Goal: Navigation & Orientation: Find specific page/section

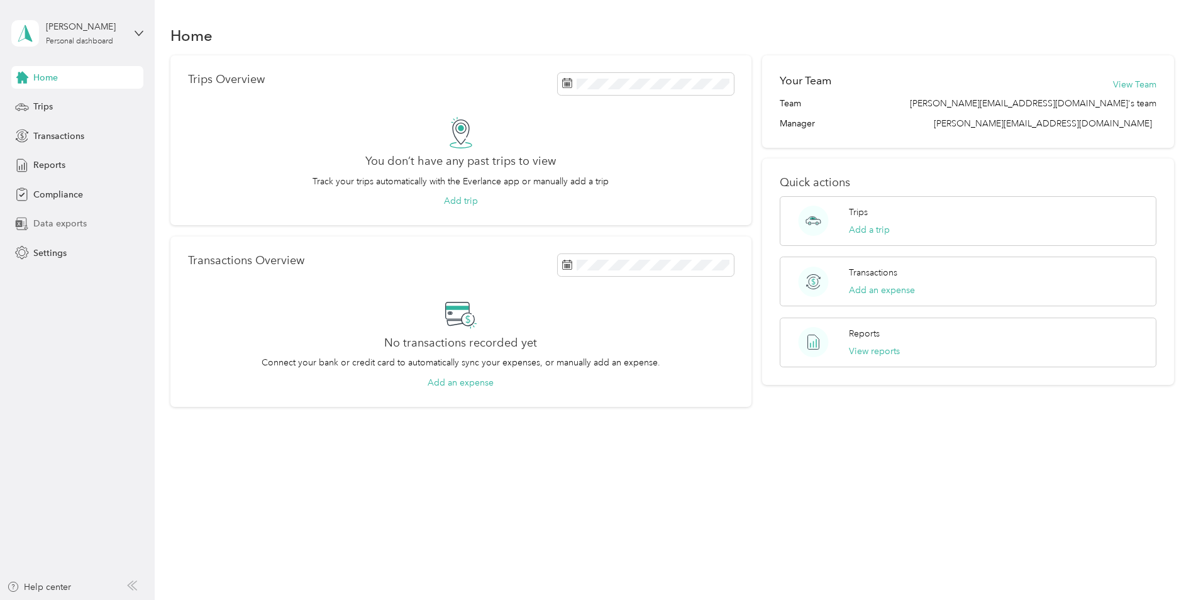
click at [90, 222] on div "Data exports" at bounding box center [77, 224] width 132 height 23
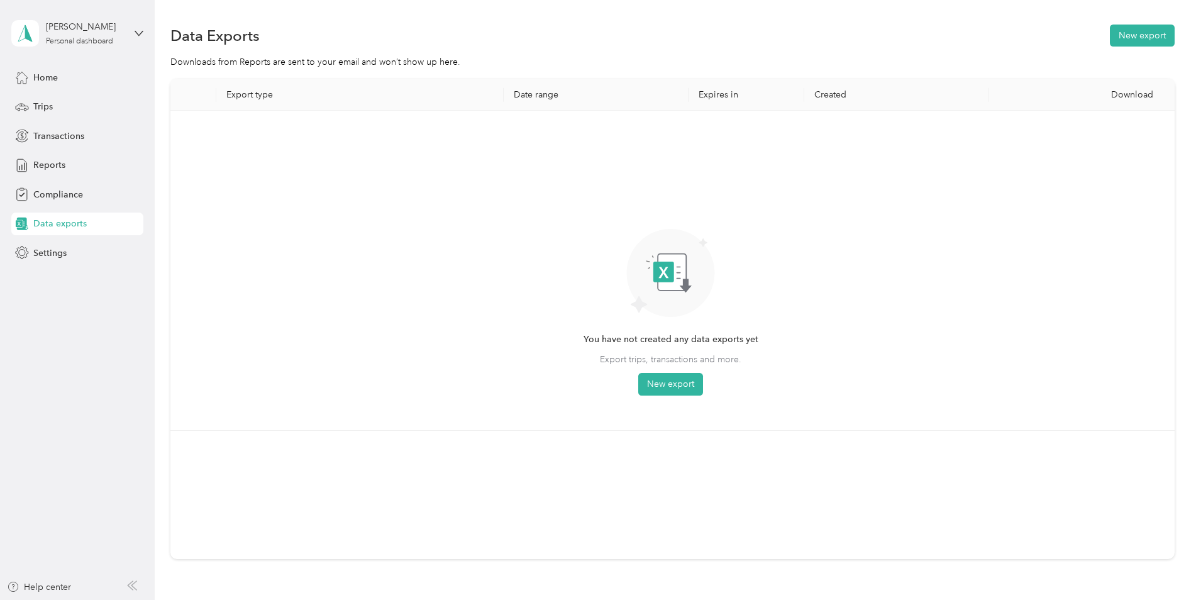
click at [65, 240] on div "Home Trips Transactions Reports Compliance Data exports Settings" at bounding box center [77, 165] width 132 height 198
click at [57, 250] on span "Settings" at bounding box center [49, 253] width 33 height 13
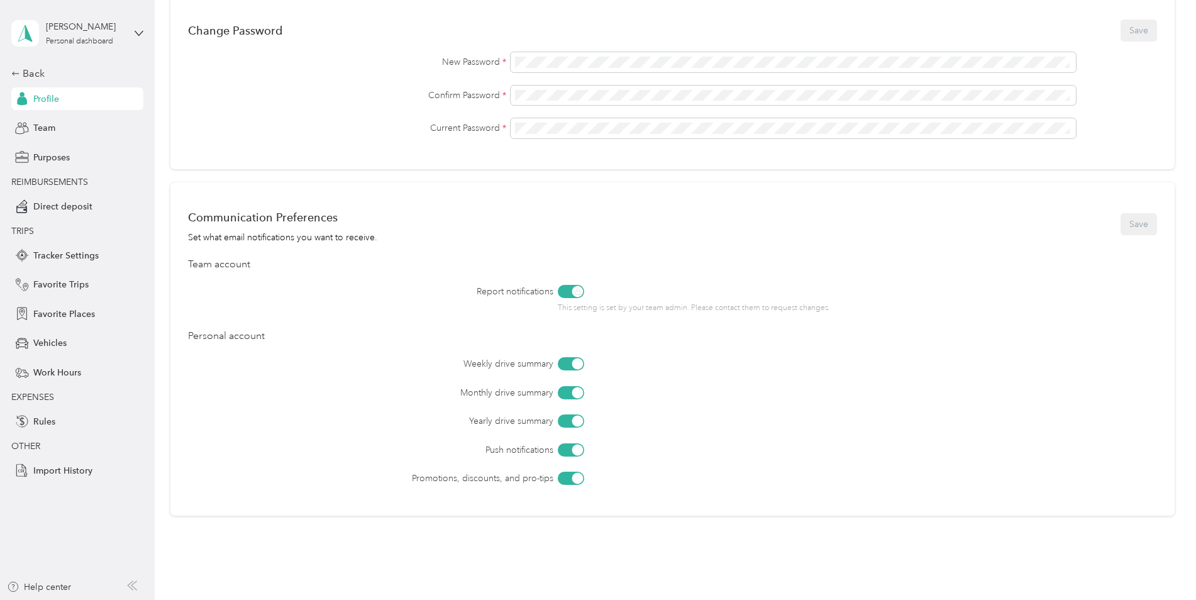
scroll to position [377, 0]
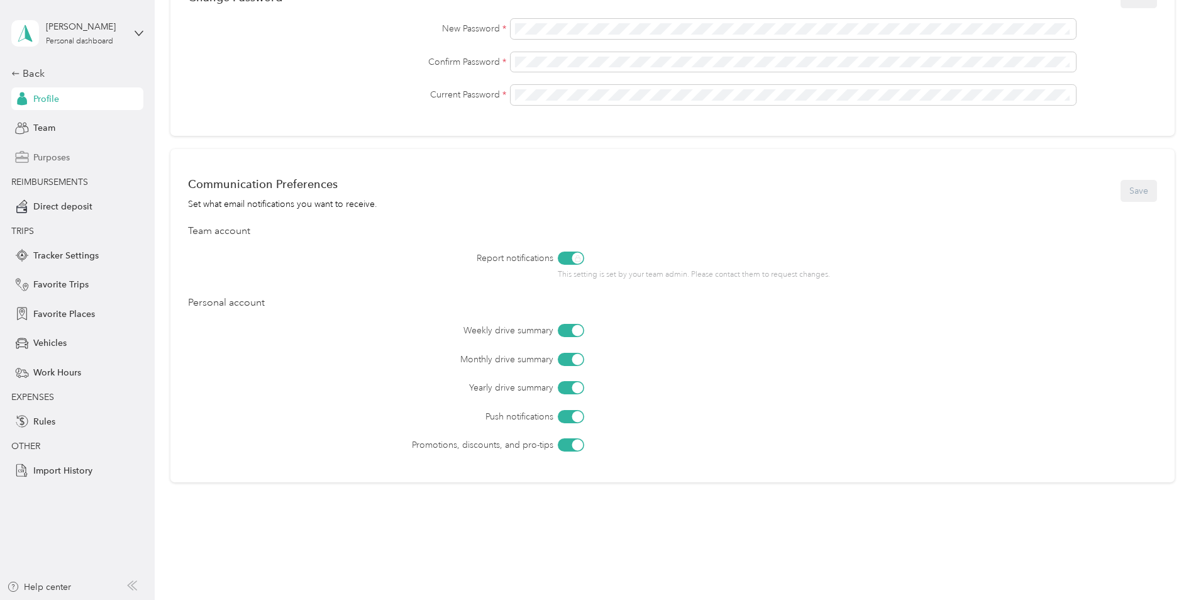
click at [43, 151] on span "Purposes" at bounding box center [51, 157] width 36 height 13
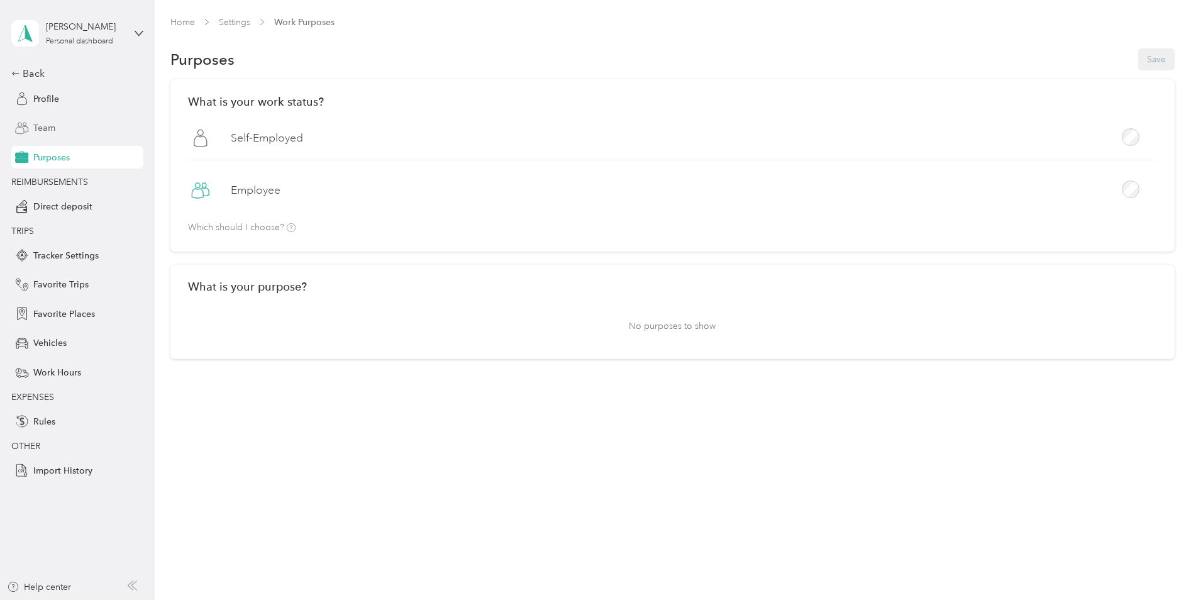
click at [57, 135] on div "Team" at bounding box center [77, 128] width 132 height 23
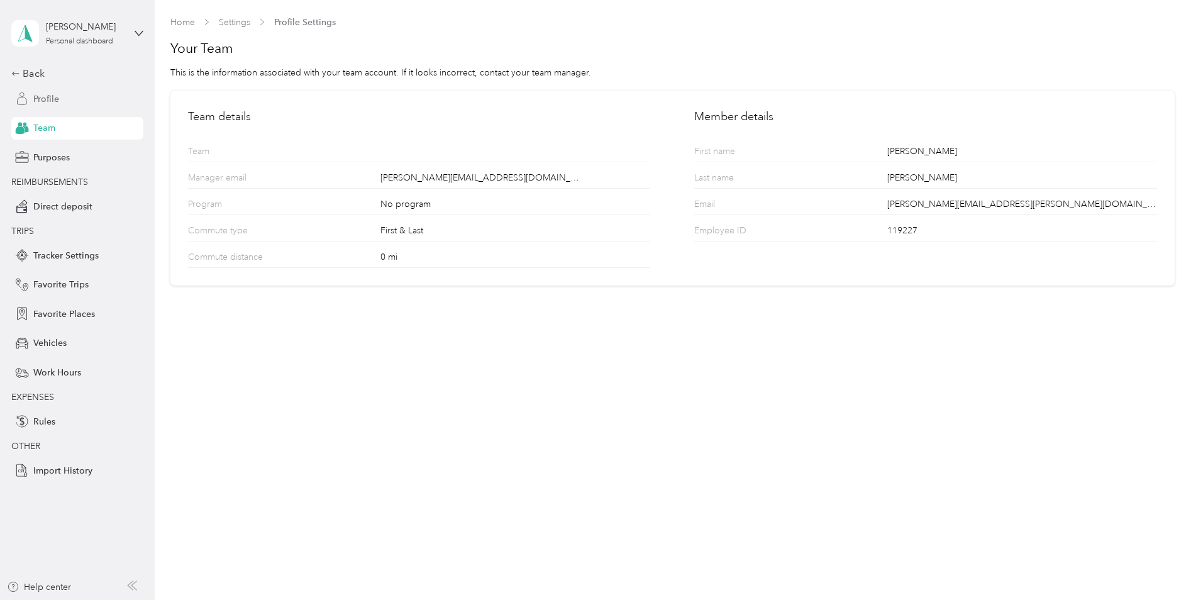
click at [58, 97] on span "Profile" at bounding box center [46, 98] width 26 height 13
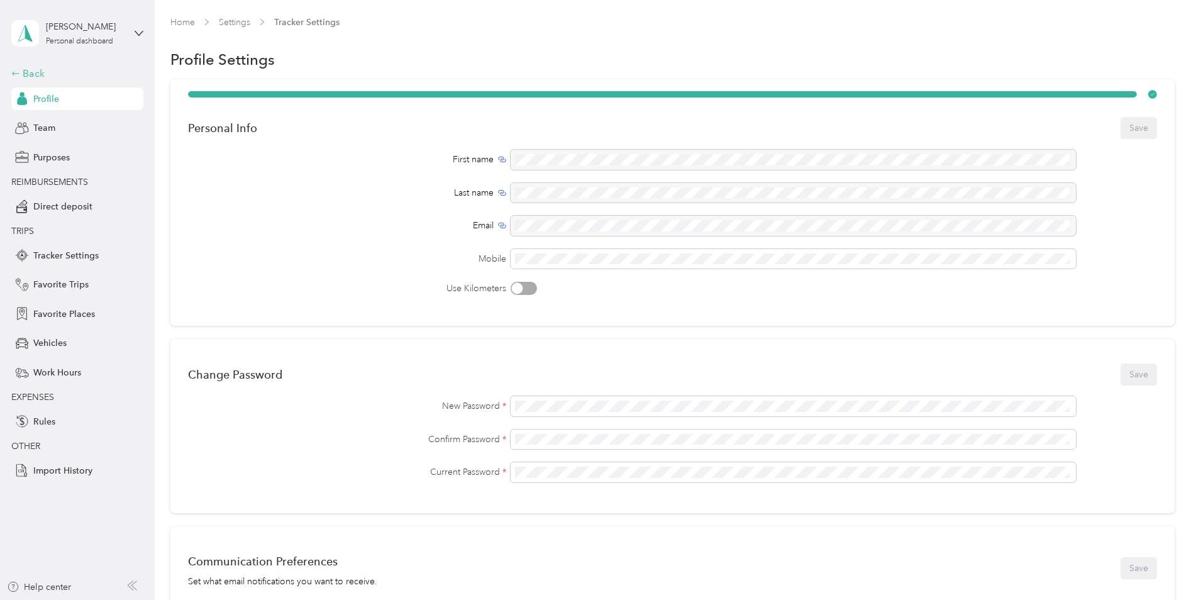
click at [54, 72] on div "Back" at bounding box center [74, 73] width 126 height 15
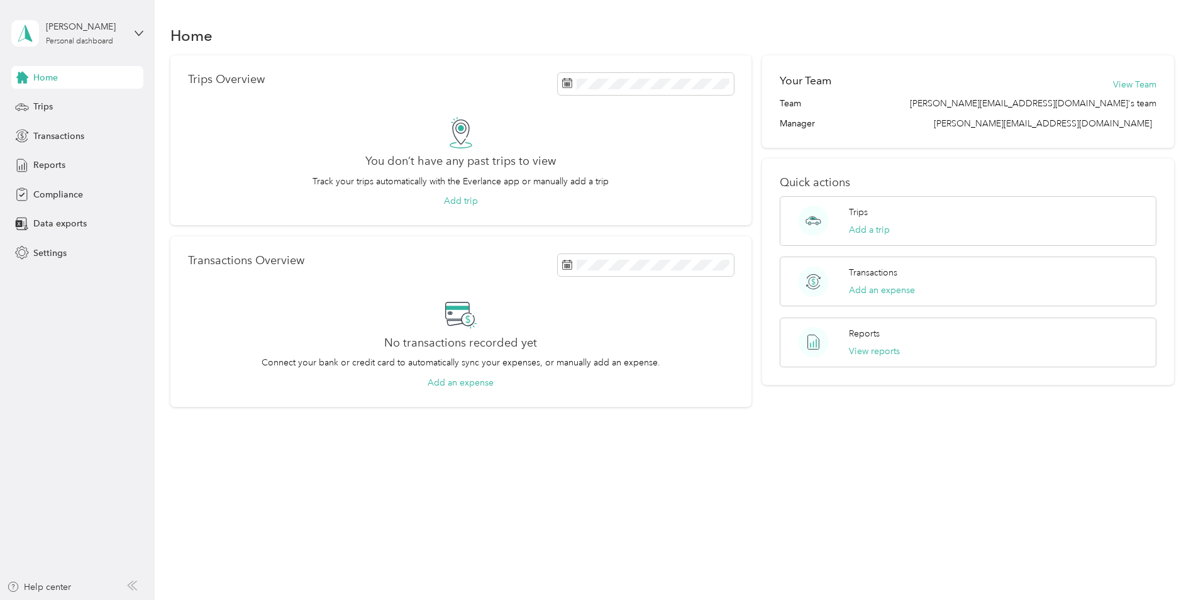
click at [131, 28] on div "[PERSON_NAME] Personal dashboard" at bounding box center [77, 33] width 132 height 44
click at [150, 311] on aside "[PERSON_NAME] Personal dashboard Home Trips Transactions Reports Compliance Dat…" at bounding box center [77, 300] width 155 height 600
